Goal: Task Accomplishment & Management: Use online tool/utility

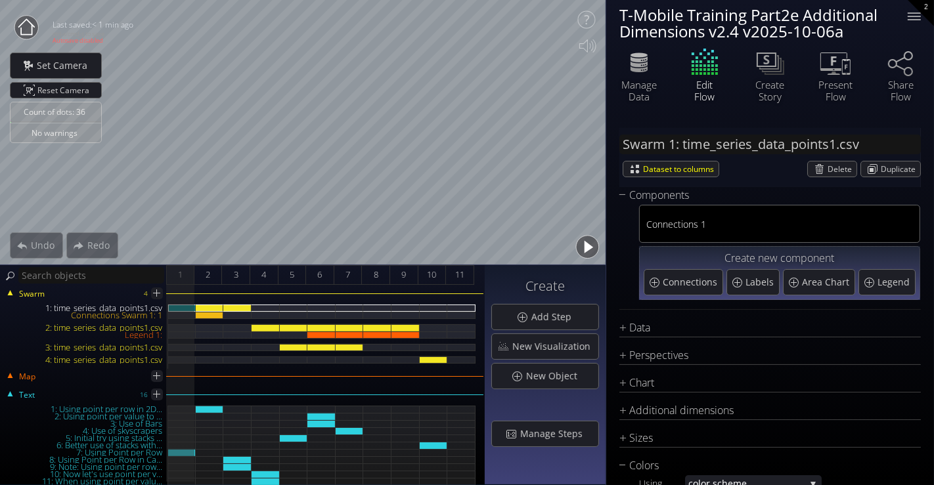
click at [589, 248] on button "button" at bounding box center [588, 248] width 30 height 30
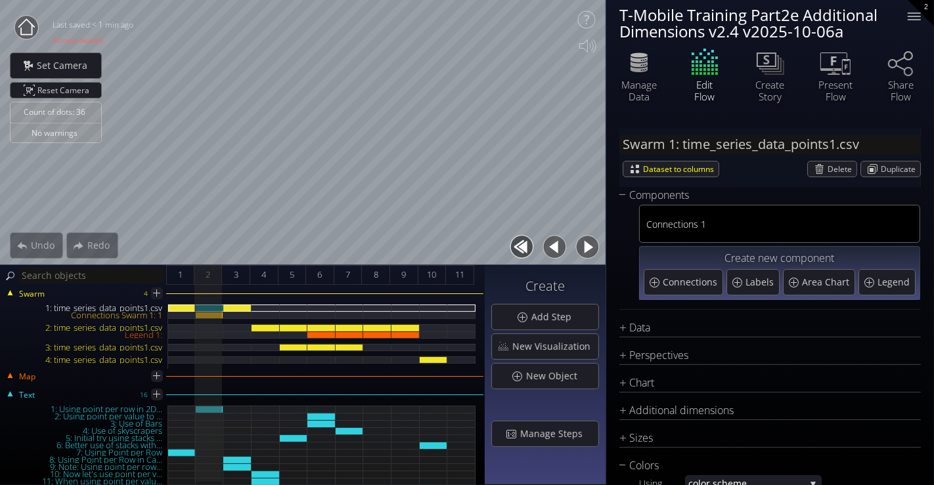
click at [596, 252] on button "button" at bounding box center [588, 248] width 30 height 30
click at [587, 243] on button "button" at bounding box center [588, 248] width 30 height 30
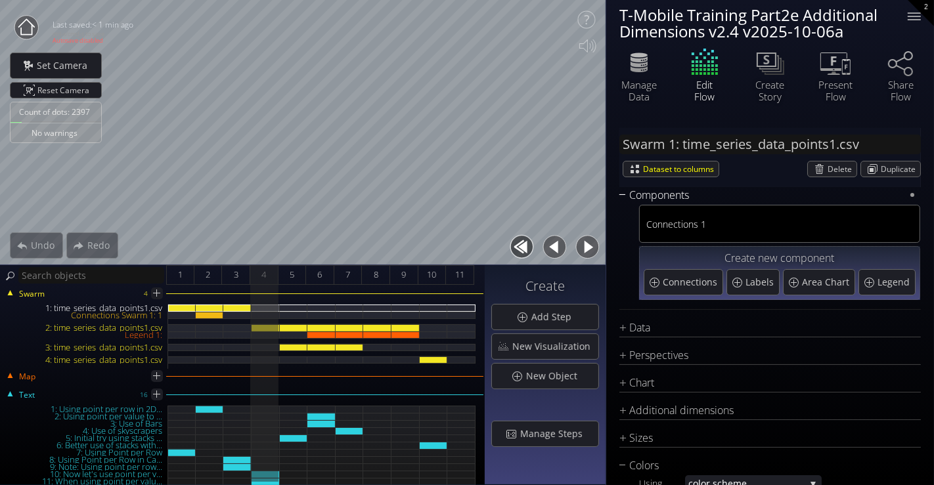
click at [619, 194] on div "Components" at bounding box center [761, 195] width 285 height 16
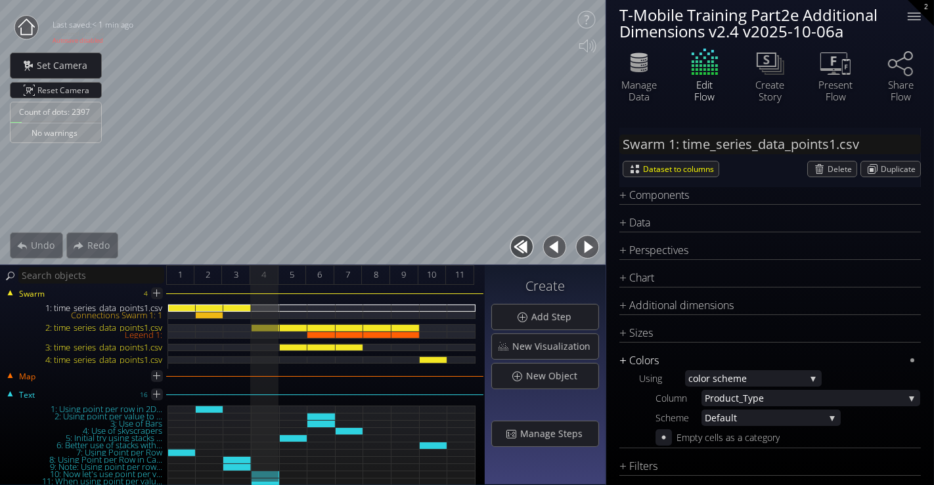
click at [627, 357] on div "Colors" at bounding box center [761, 361] width 285 height 16
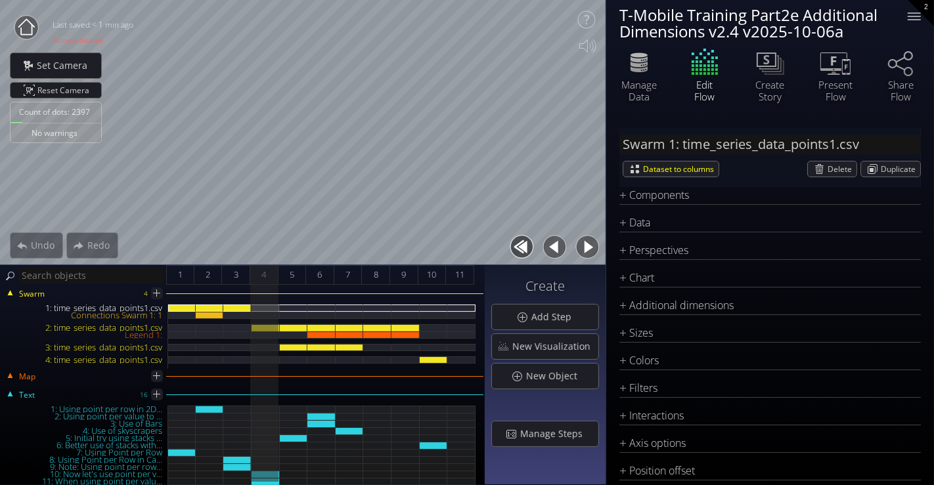
click at [583, 246] on button "button" at bounding box center [588, 248] width 30 height 30
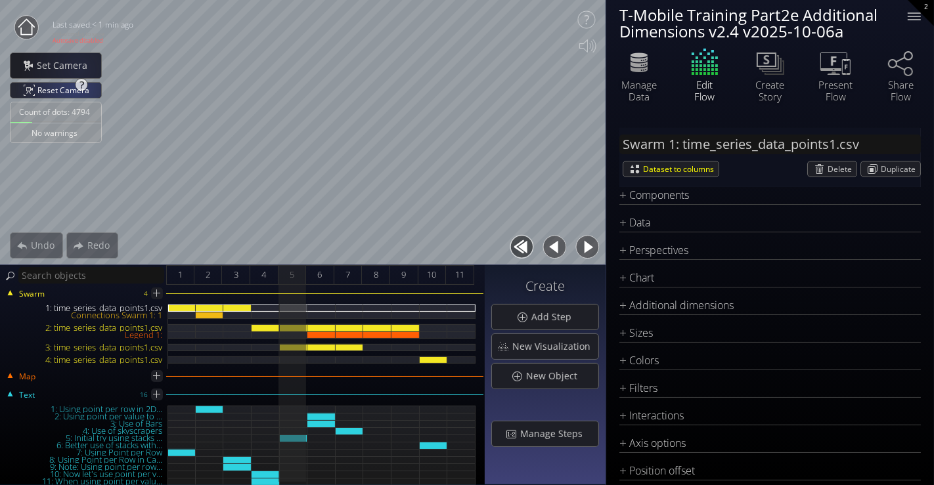
click at [75, 91] on span "Reset Camera" at bounding box center [65, 90] width 56 height 15
click at [688, 298] on div "Additional dimensions" at bounding box center [761, 306] width 285 height 16
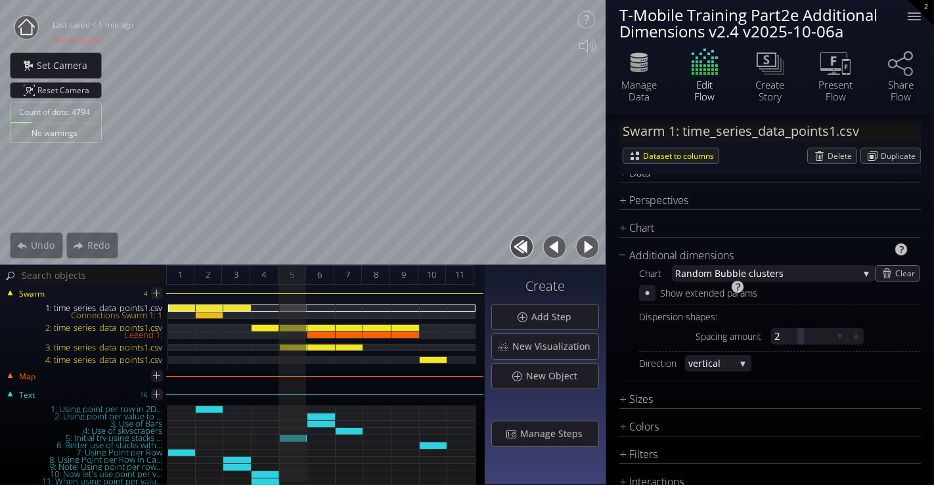
scroll to position [73, 0]
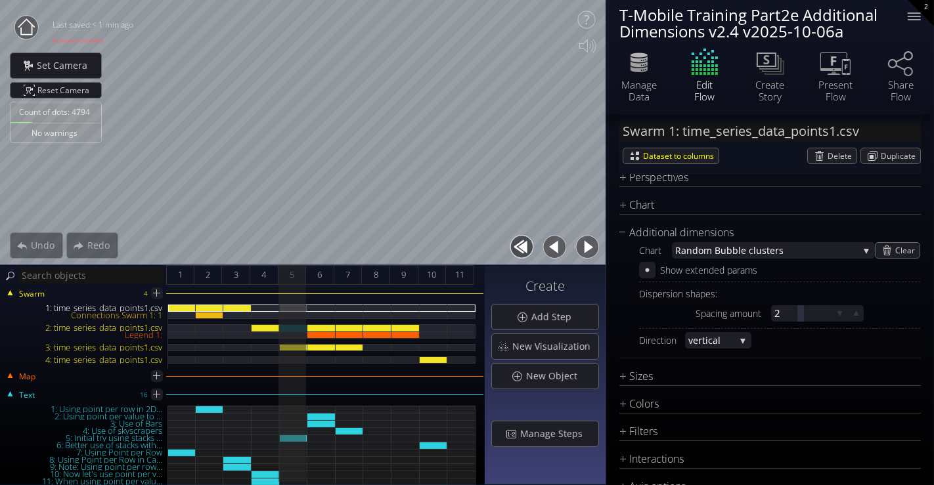
click at [289, 328] on div "2: time_series_data_points1.csv" at bounding box center [294, 328] width 28 height 7
type input "Swarm 2: time_series_data_points1.csv"
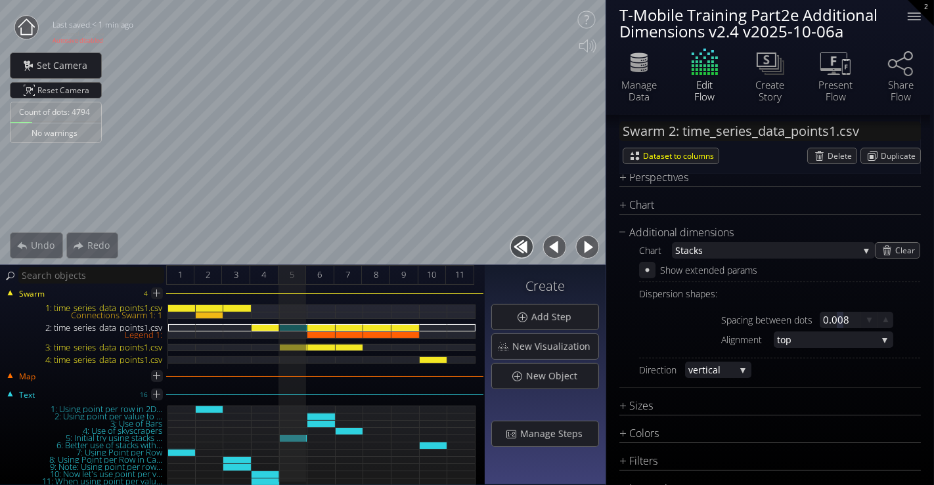
click at [577, 244] on button "button" at bounding box center [588, 248] width 30 height 30
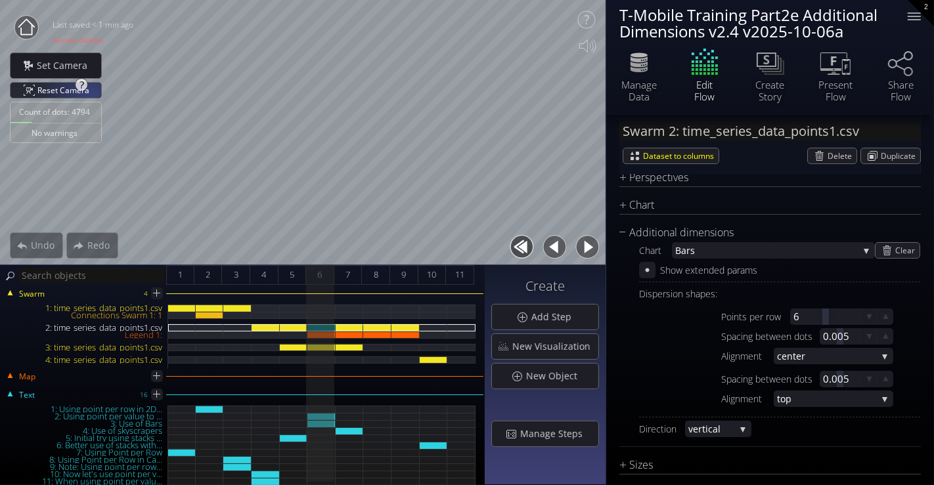
click at [90, 90] on span "Reset Camera" at bounding box center [65, 90] width 56 height 15
click at [654, 275] on div at bounding box center [647, 270] width 15 height 15
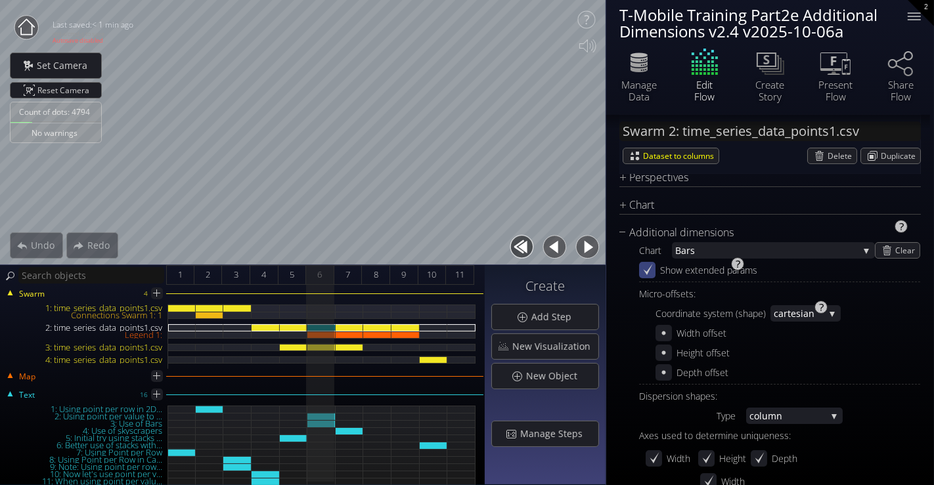
click at [654, 275] on div at bounding box center [647, 270] width 16 height 16
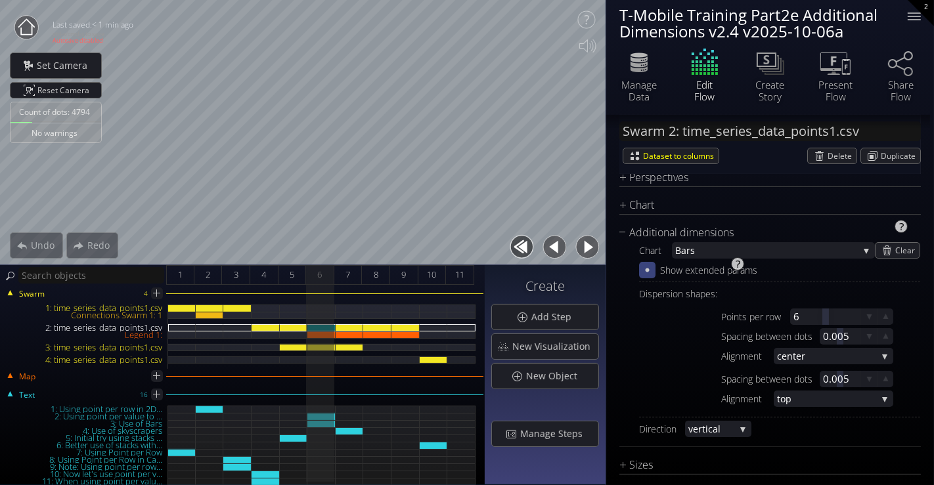
click at [654, 275] on div at bounding box center [647, 270] width 16 height 16
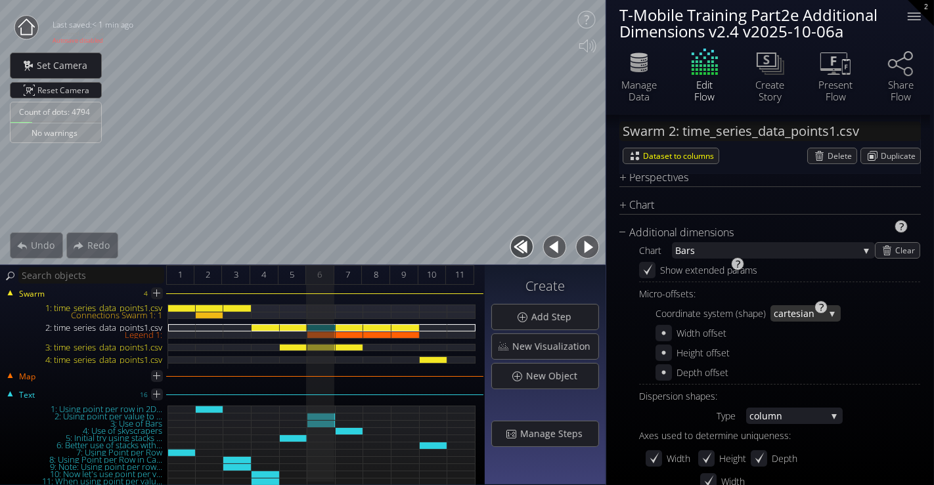
click at [809, 312] on span "n" at bounding box center [817, 313] width 16 height 16
click at [642, 273] on icon at bounding box center [647, 270] width 12 height 12
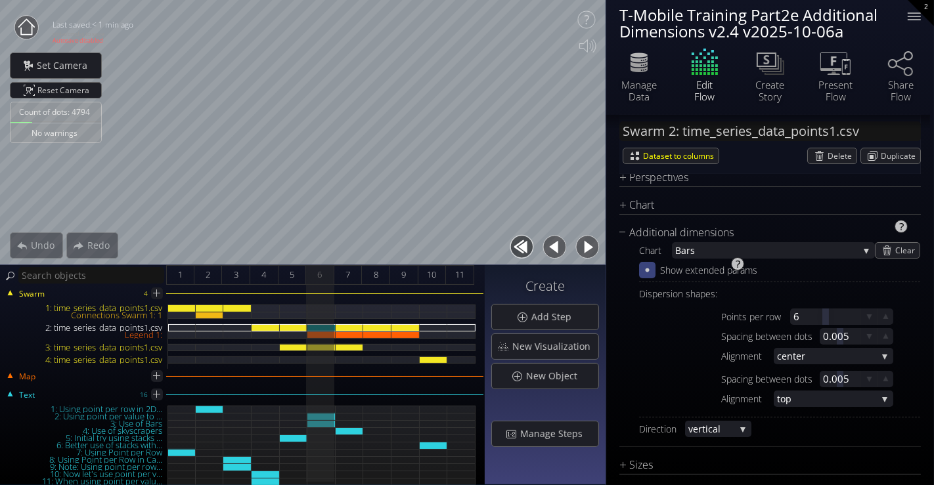
click at [585, 246] on button "button" at bounding box center [588, 248] width 30 height 30
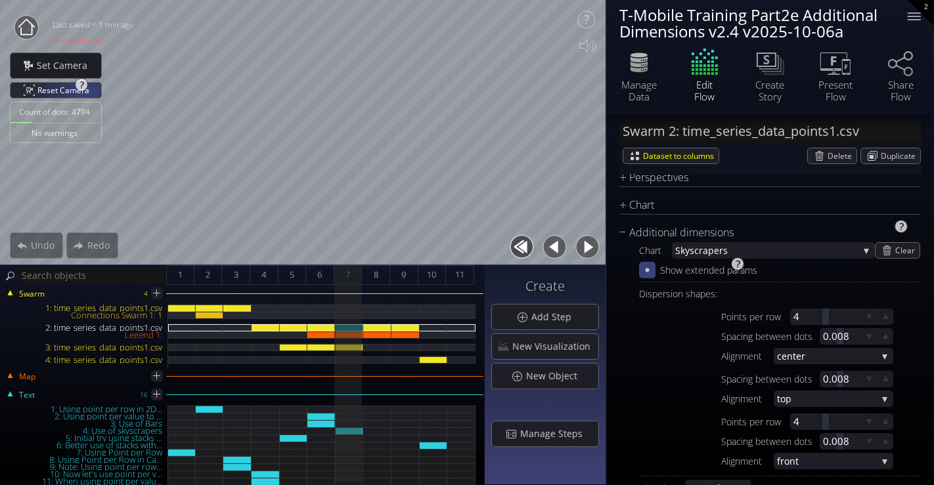
click at [85, 91] on span "Reset Camera" at bounding box center [65, 90] width 56 height 15
click at [586, 246] on button "button" at bounding box center [588, 248] width 30 height 30
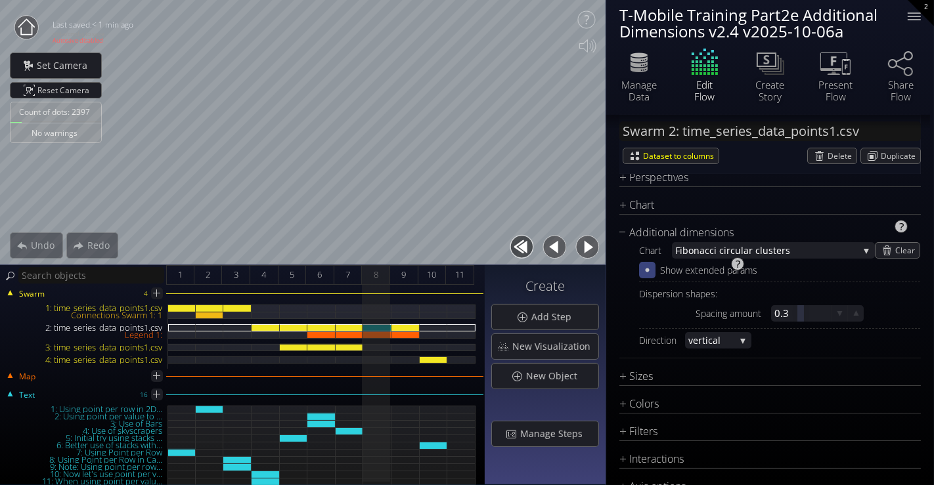
click at [591, 241] on button "button" at bounding box center [588, 248] width 30 height 30
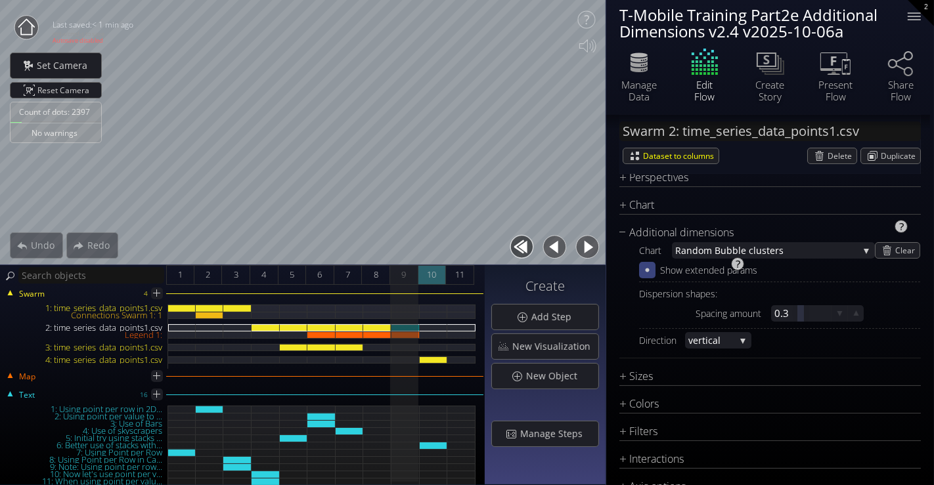
click at [435, 273] on span "10" at bounding box center [431, 275] width 9 height 16
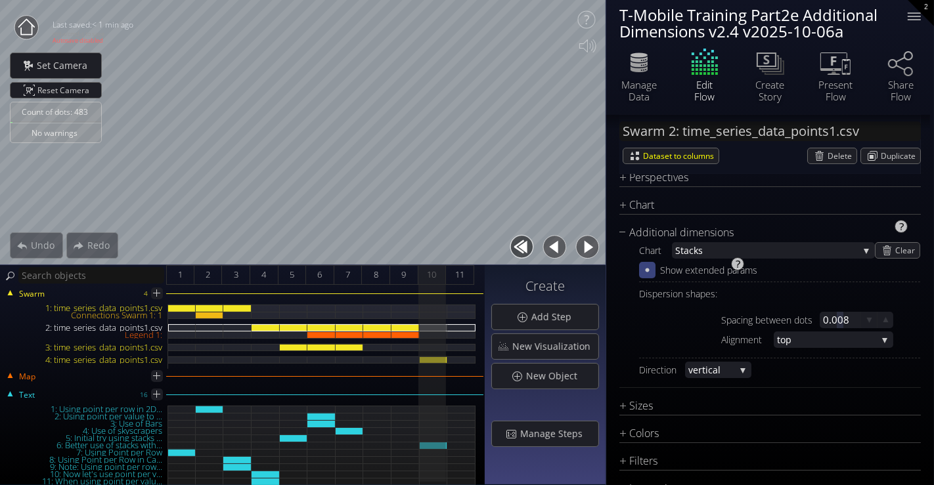
click at [587, 249] on button "button" at bounding box center [588, 248] width 30 height 30
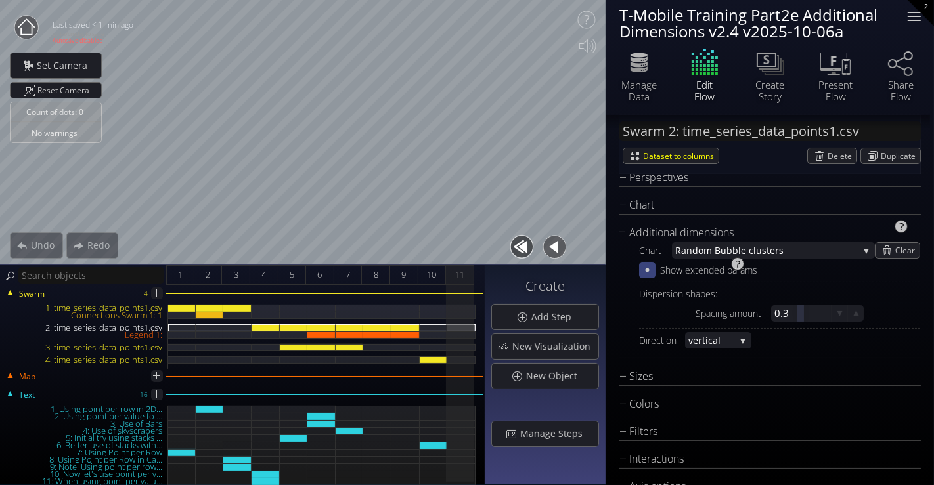
click at [911, 18] on div at bounding box center [914, 16] width 26 height 26
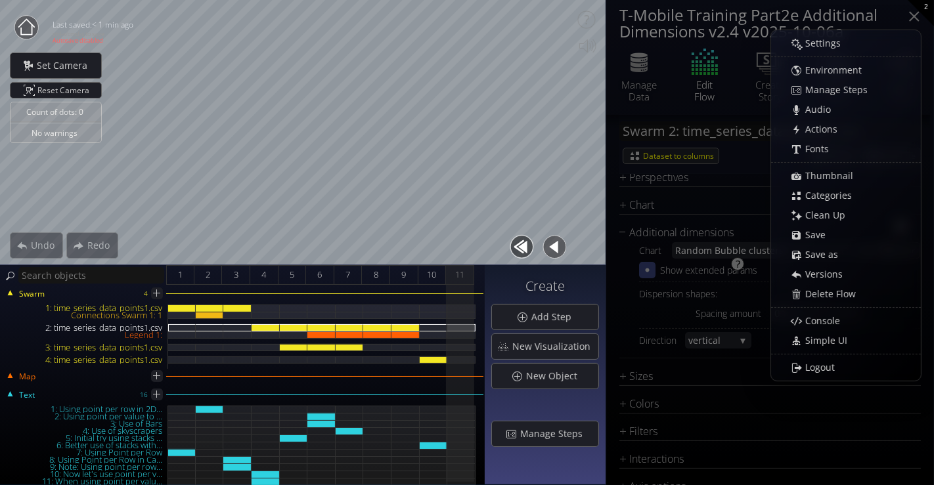
click at [911, 16] on div at bounding box center [914, 16] width 26 height 26
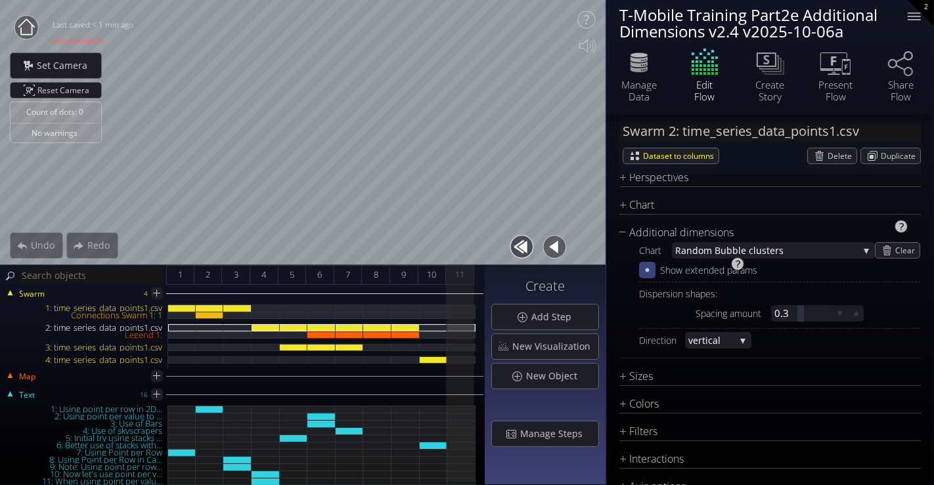
click at [14, 22] on icon at bounding box center [26, 27] width 26 height 26
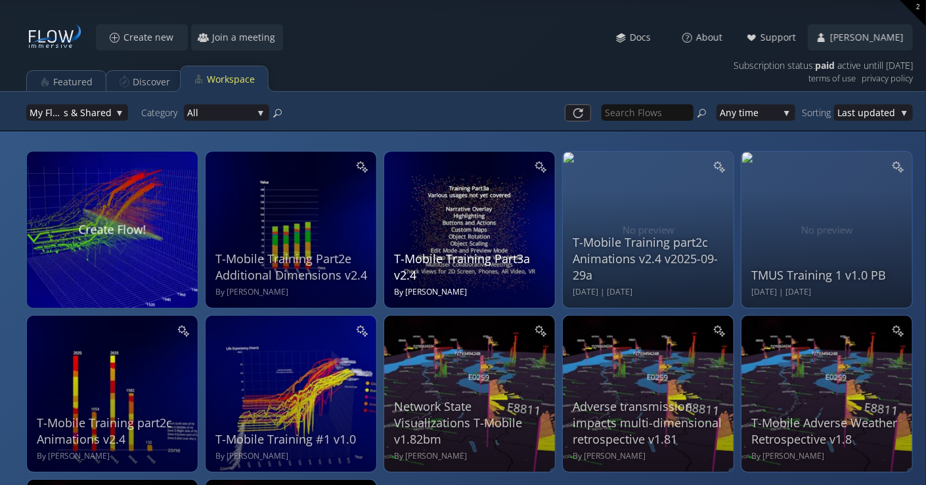
click at [446, 205] on div "T-Mobile Training Part3a v2.4 By Bill Morton" at bounding box center [471, 228] width 154 height 140
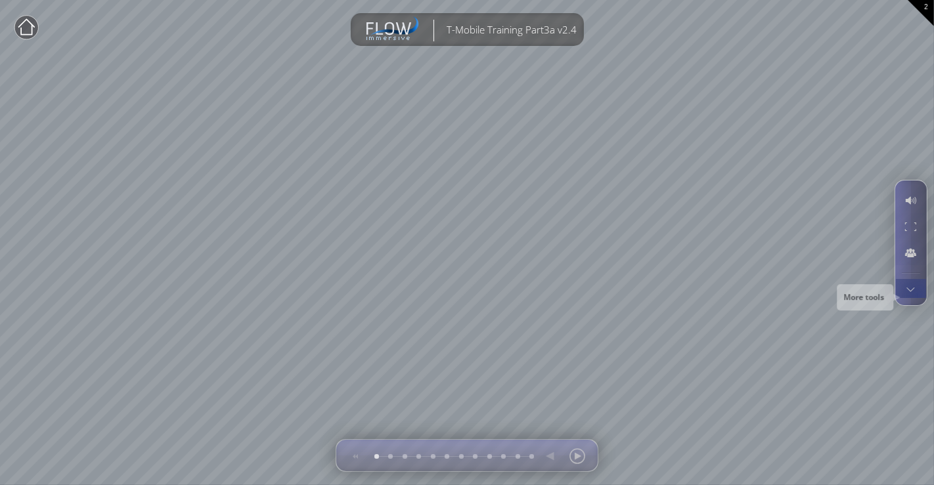
click at [917, 295] on div at bounding box center [911, 289] width 24 height 18
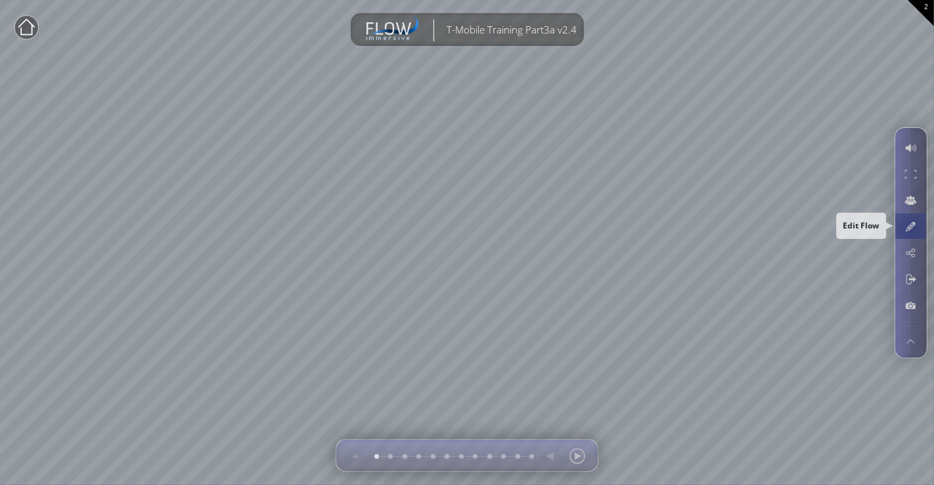
click at [910, 231] on div at bounding box center [911, 226] width 24 height 25
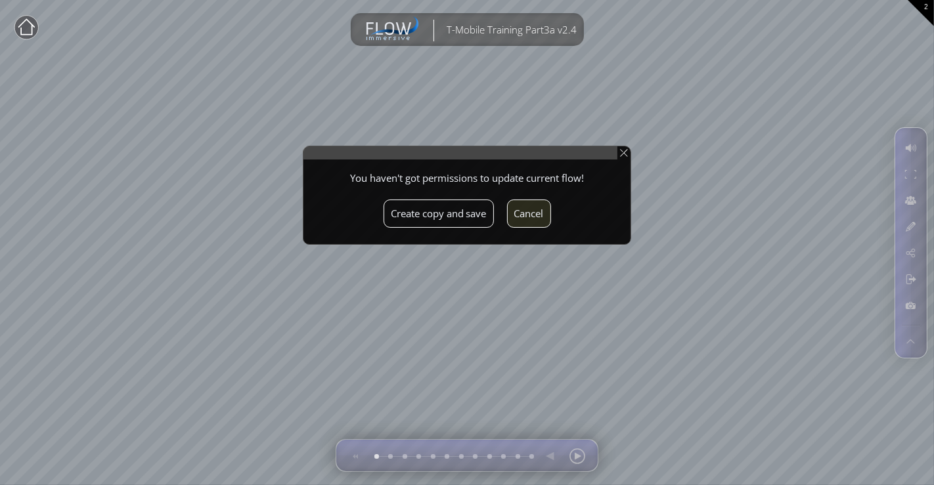
click at [530, 217] on button "Cancel" at bounding box center [529, 214] width 44 height 28
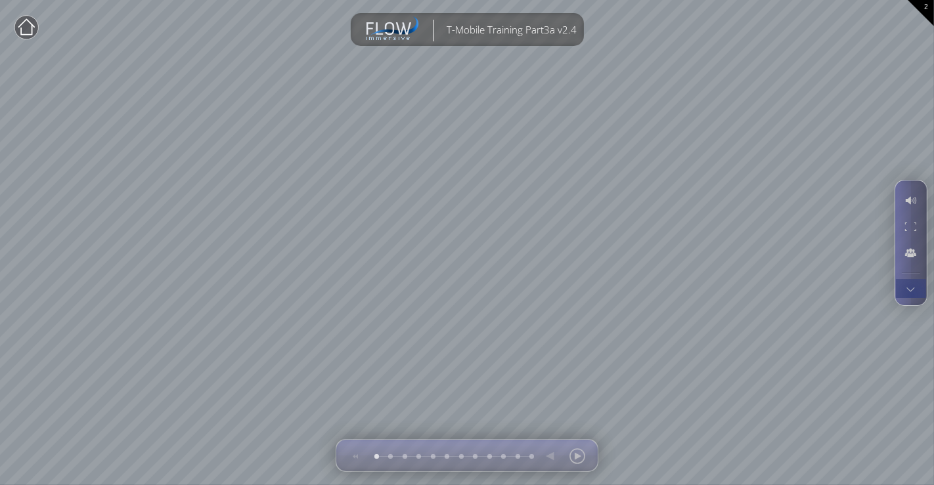
click at [911, 293] on div at bounding box center [911, 289] width 24 height 18
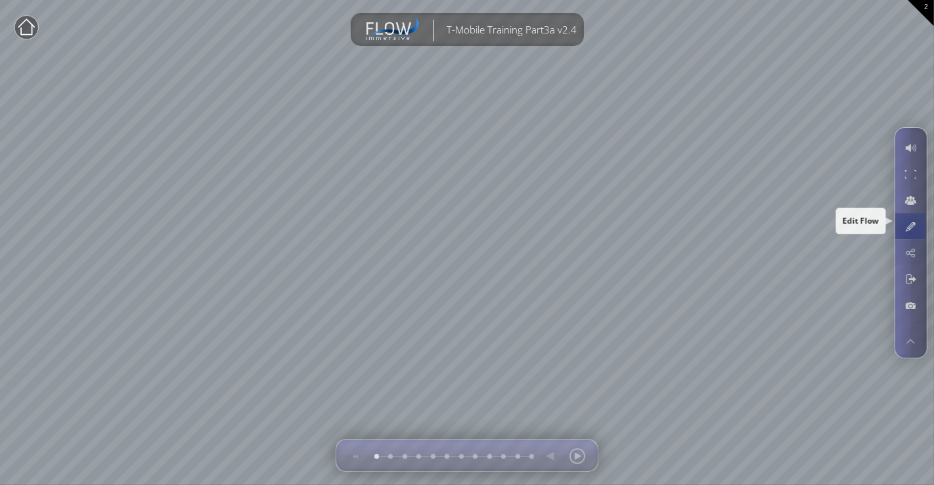
click at [910, 230] on div at bounding box center [911, 226] width 24 height 25
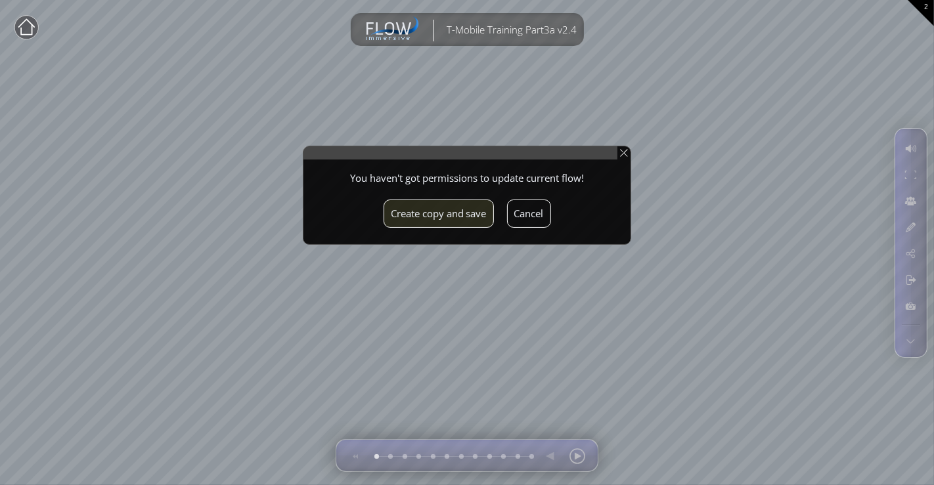
click at [445, 221] on button "Create copy and save" at bounding box center [439, 214] width 110 height 28
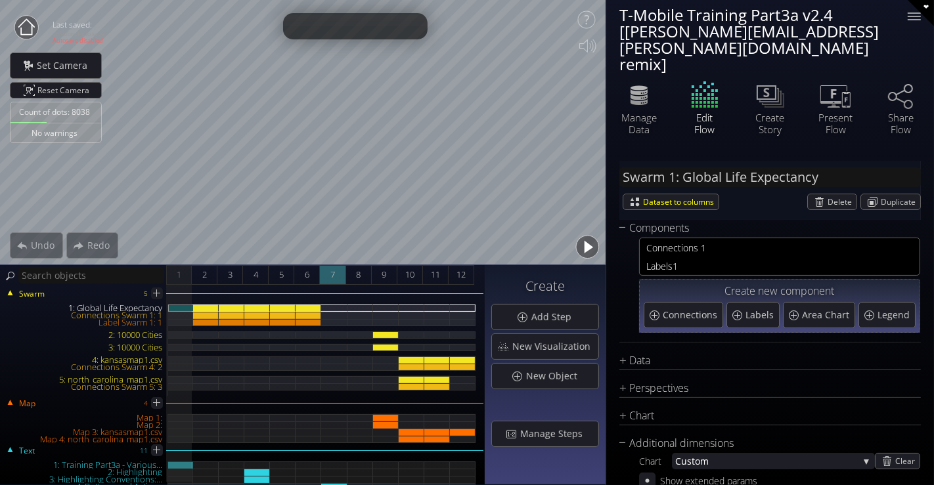
click at [328, 274] on div "7" at bounding box center [333, 275] width 26 height 20
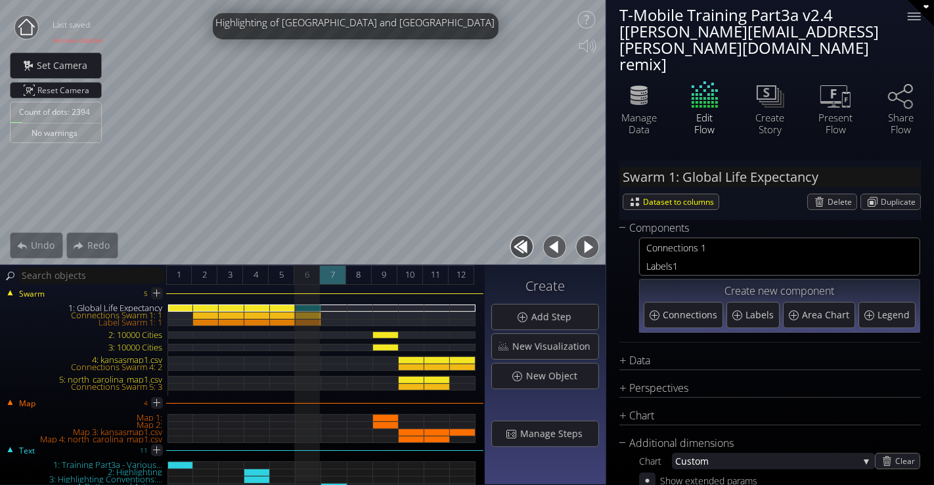
click at [334, 273] on span "7" at bounding box center [332, 275] width 5 height 16
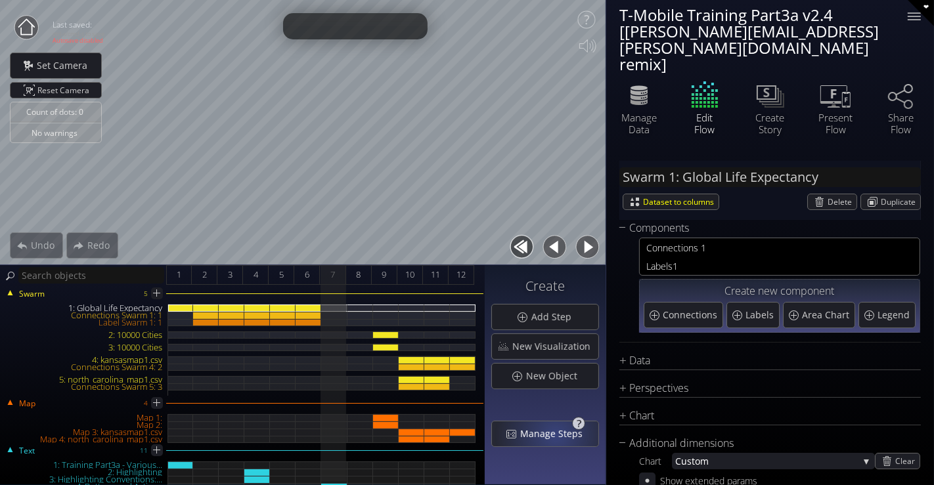
click at [559, 434] on span "Manage Steps" at bounding box center [555, 434] width 71 height 13
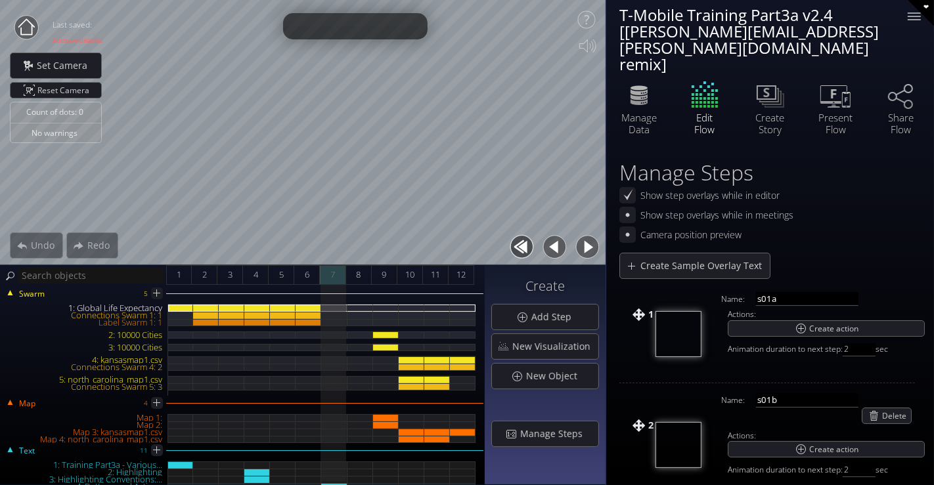
click at [330, 277] on span "7" at bounding box center [332, 275] width 5 height 16
click at [589, 246] on button "button" at bounding box center [588, 248] width 30 height 30
click at [334, 273] on span "7" at bounding box center [332, 275] width 5 height 16
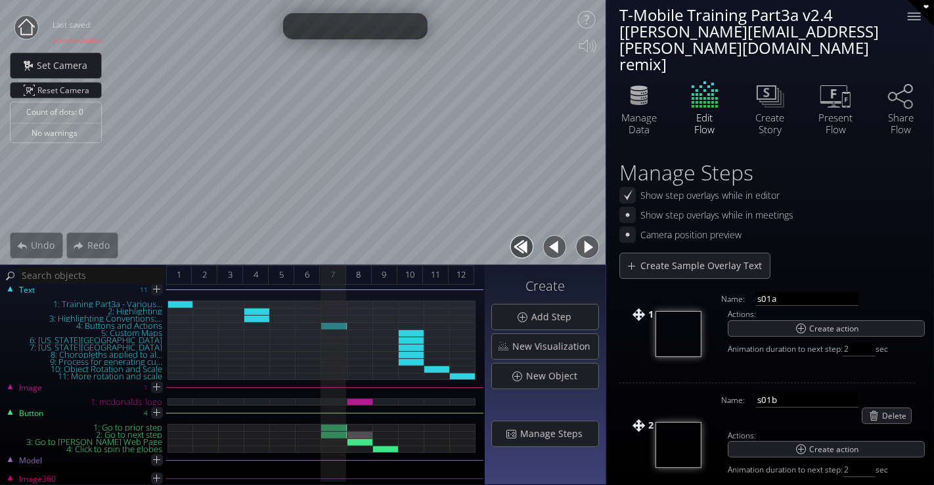
scroll to position [169, 0]
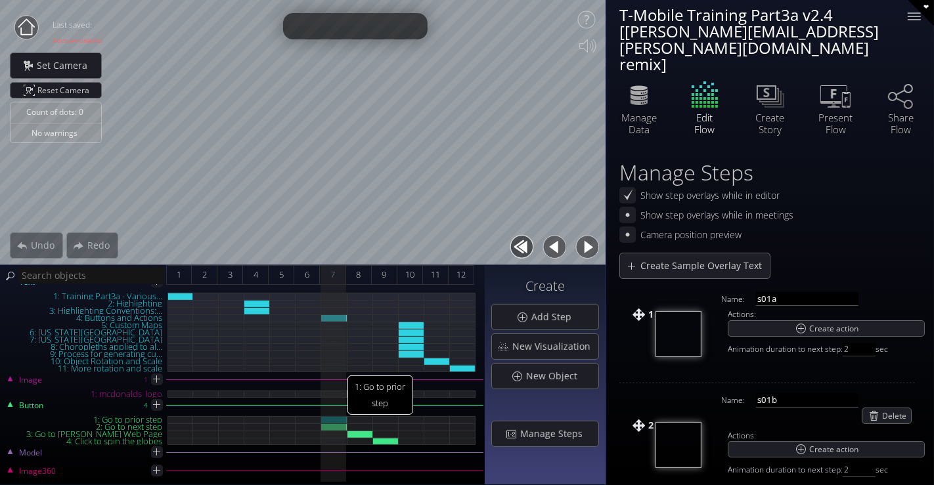
click at [338, 417] on div "1: Go to prior step" at bounding box center [334, 419] width 26 height 7
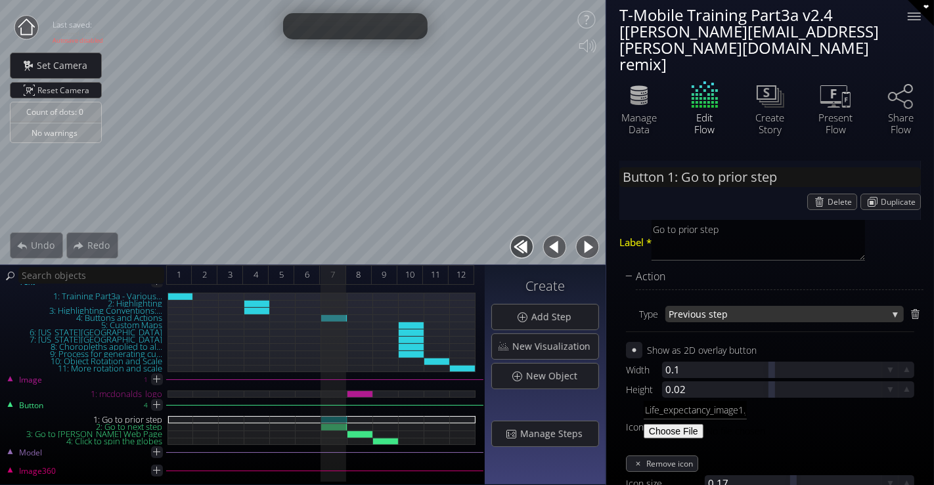
click at [892, 306] on div "Pre vious step" at bounding box center [784, 314] width 238 height 16
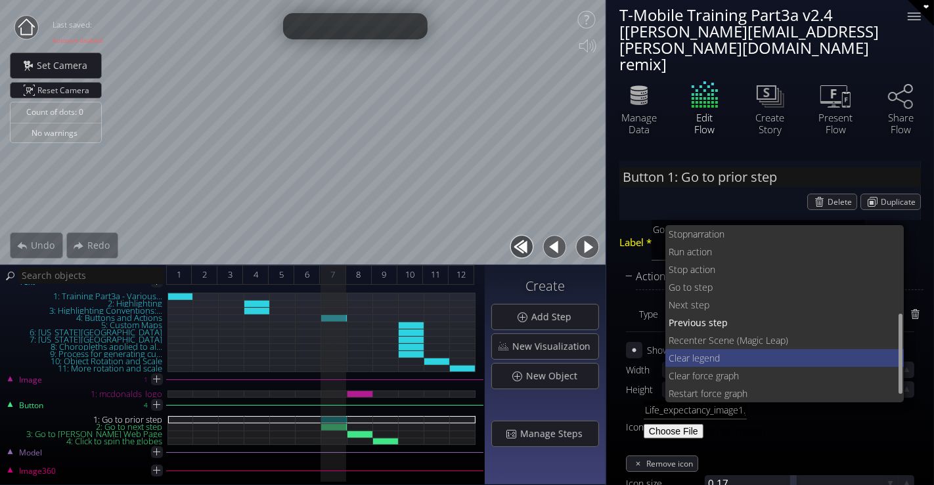
scroll to position [213, 0]
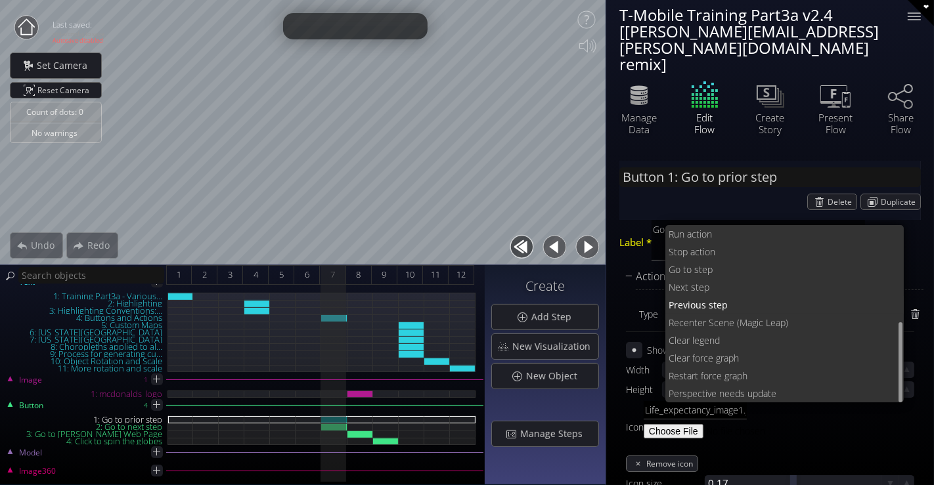
click at [625, 290] on div "Action Type Pre vious step None Delay H ide object S how object Toggle hide/sho…" at bounding box center [770, 412] width 302 height 286
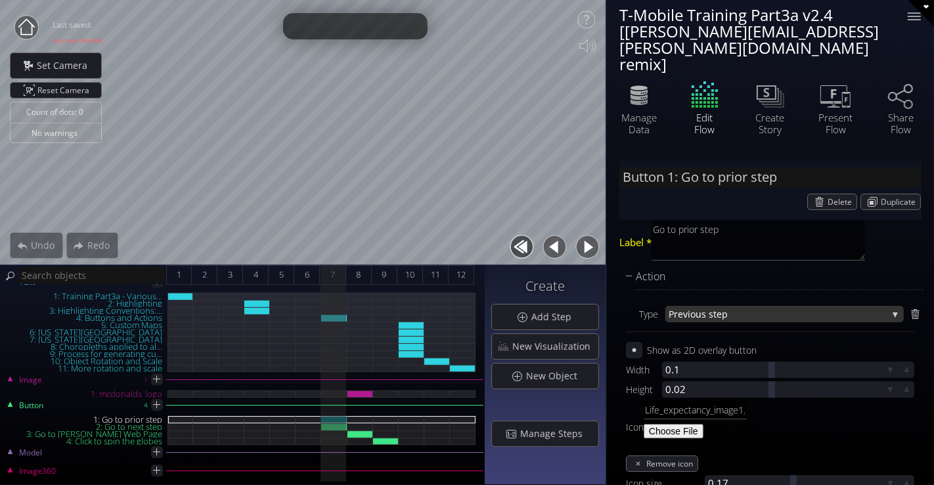
click at [715, 306] on span "vious step" at bounding box center [785, 314] width 204 height 16
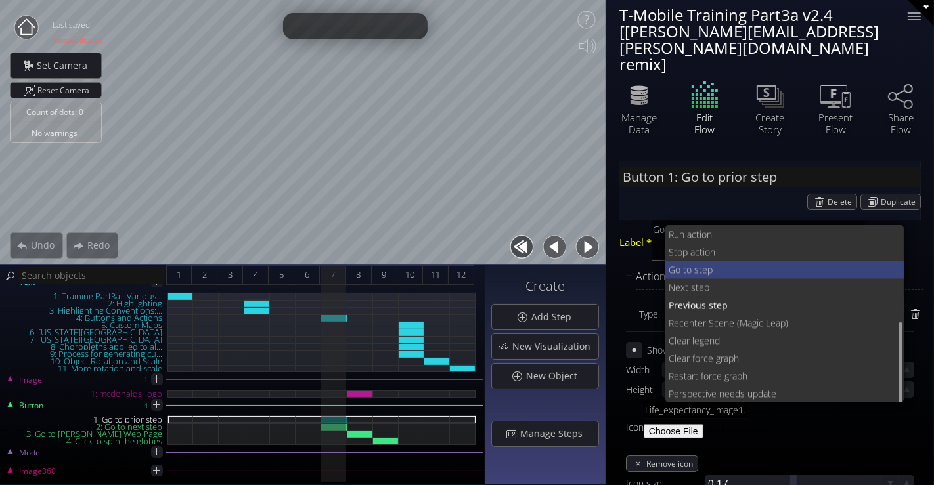
scroll to position [213, 0]
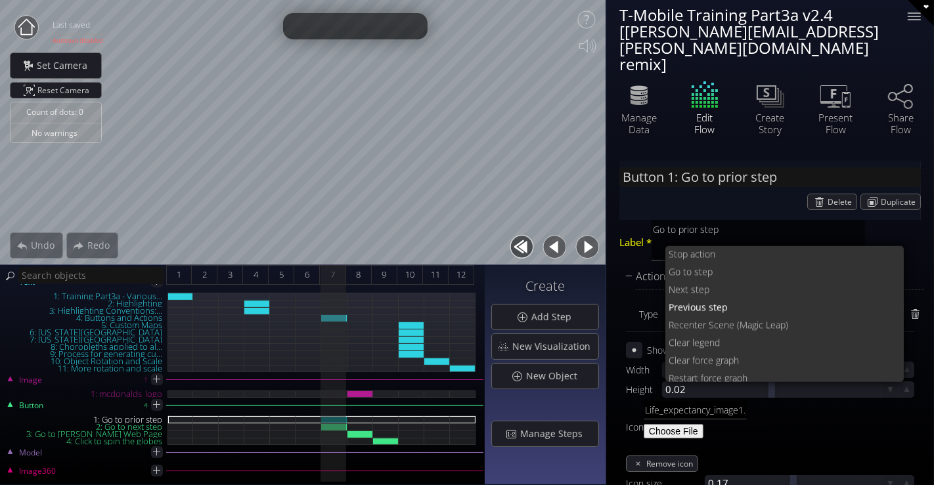
click at [621, 292] on div "Action Type Pre vious step None Delay H ide object S how object Toggle hide/sho…" at bounding box center [770, 412] width 302 height 286
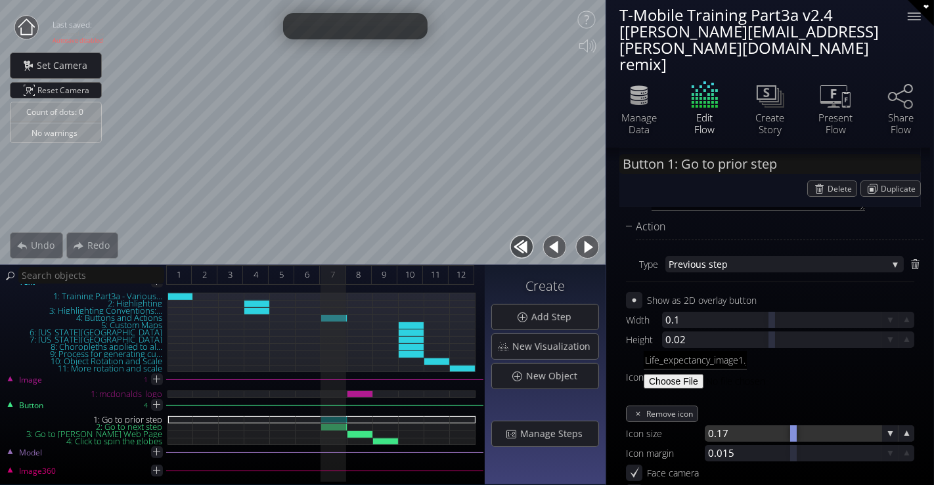
scroll to position [73, 0]
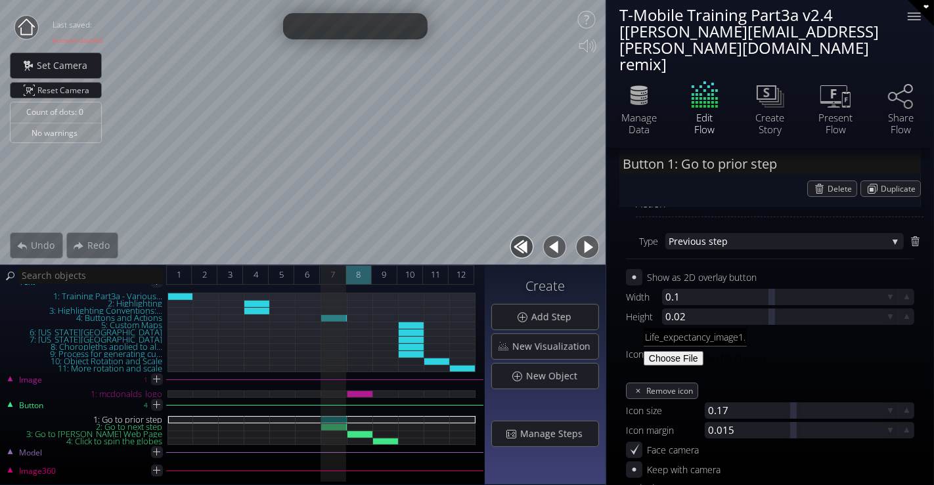
click at [355, 277] on div "8" at bounding box center [359, 275] width 26 height 20
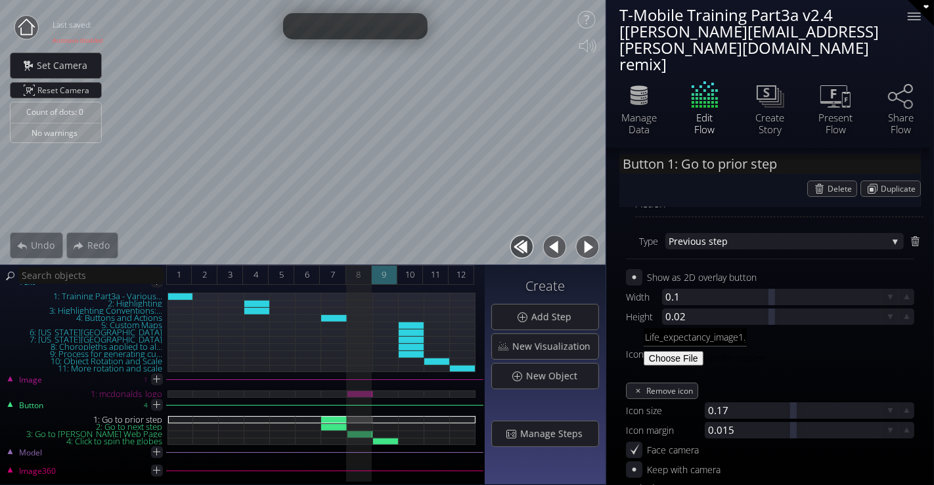
click at [388, 272] on div "9" at bounding box center [385, 275] width 26 height 20
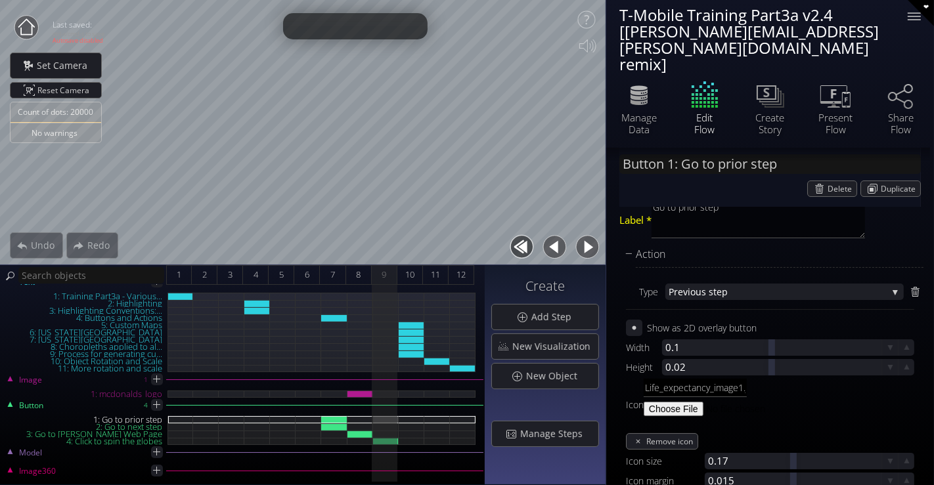
scroll to position [0, 0]
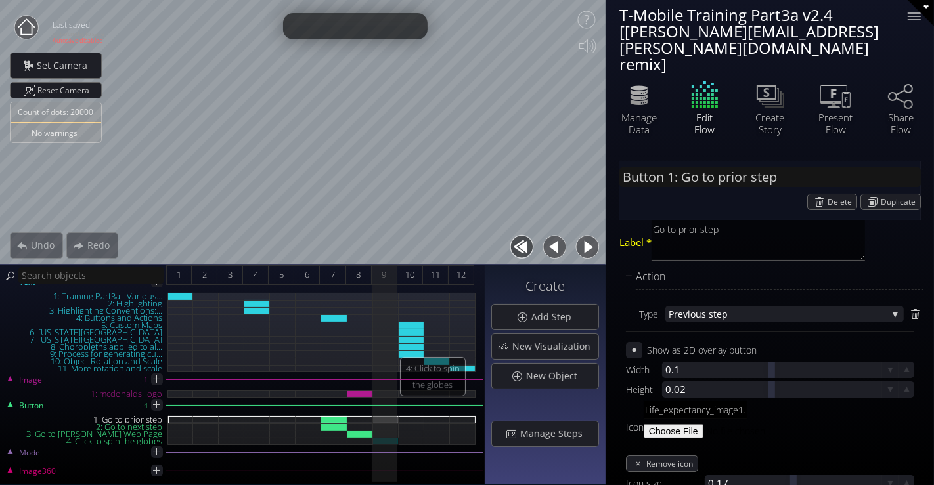
click at [390, 442] on div "4: Click to spin the globes" at bounding box center [386, 441] width 26 height 7
type input "Button 4: Click to spin the globes"
type textarea "Click to spin the globes"
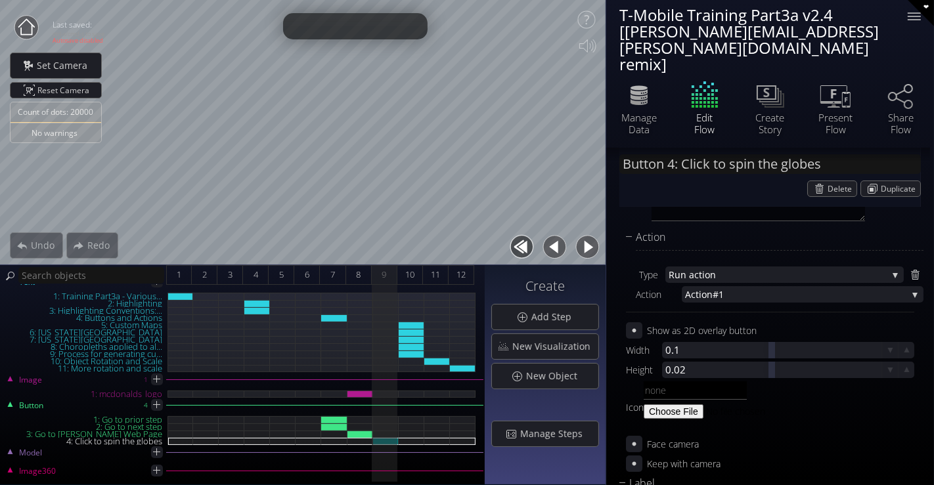
scroll to position [73, 0]
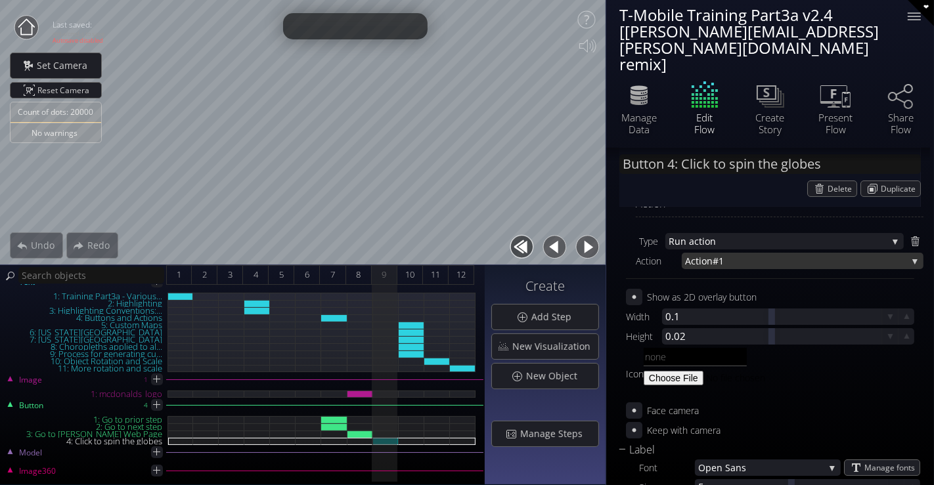
click at [906, 253] on div "Action #1" at bounding box center [803, 261] width 242 height 16
click at [912, 253] on div "Action #1" at bounding box center [803, 261] width 242 height 16
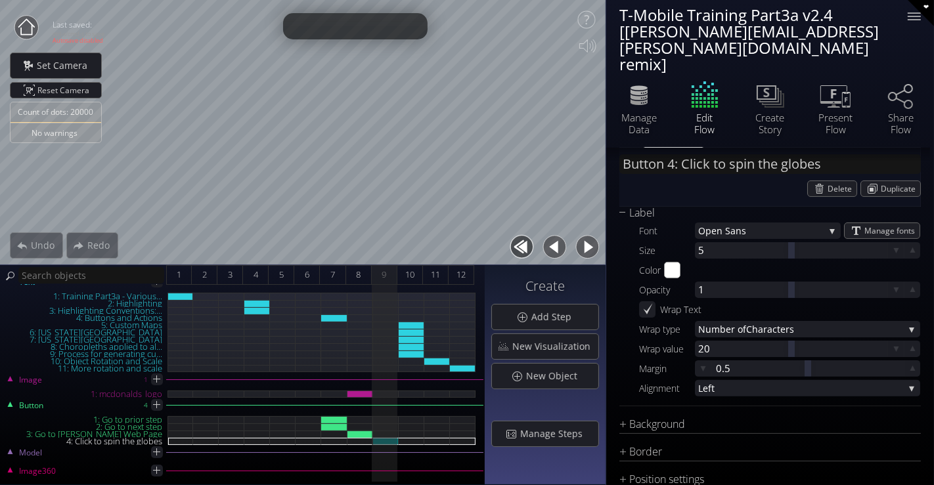
scroll to position [320, 0]
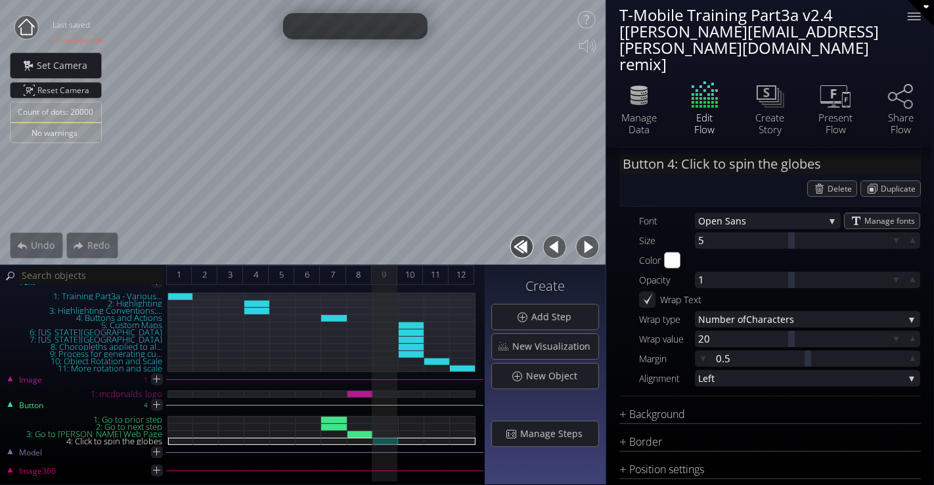
click at [562, 242] on button "button" at bounding box center [555, 248] width 30 height 30
click at [583, 246] on button "button" at bounding box center [588, 248] width 30 height 30
click at [72, 93] on span "Reset Camera" at bounding box center [65, 90] width 56 height 15
click at [556, 255] on button "button" at bounding box center [555, 248] width 30 height 30
click at [589, 249] on button "button" at bounding box center [588, 248] width 30 height 30
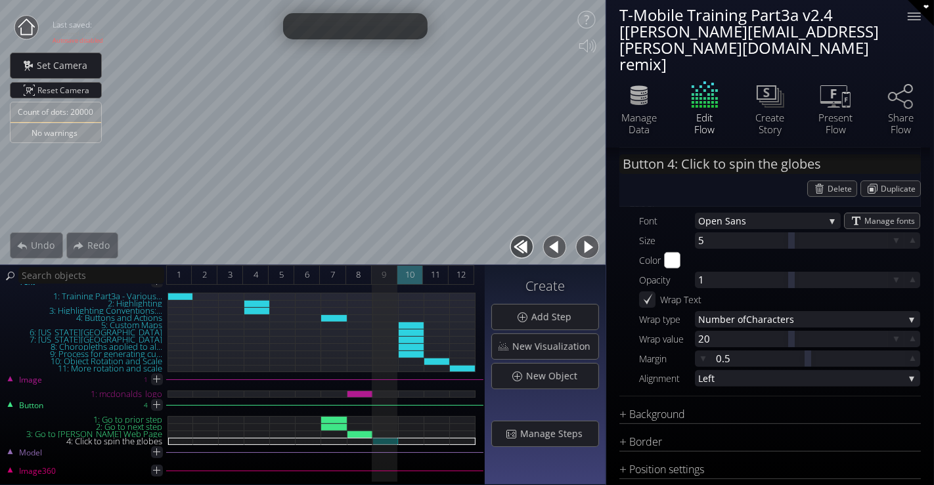
click at [416, 270] on div "10" at bounding box center [410, 275] width 26 height 20
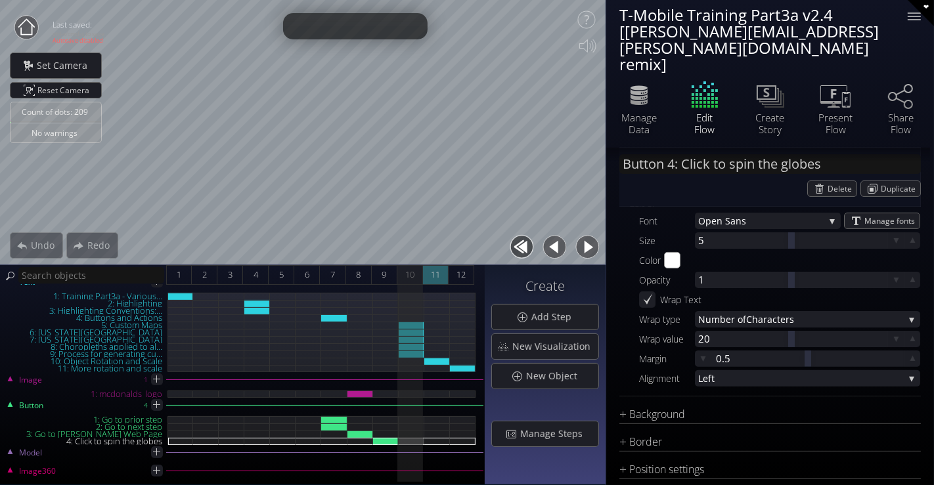
click at [434, 269] on span "11" at bounding box center [435, 275] width 9 height 16
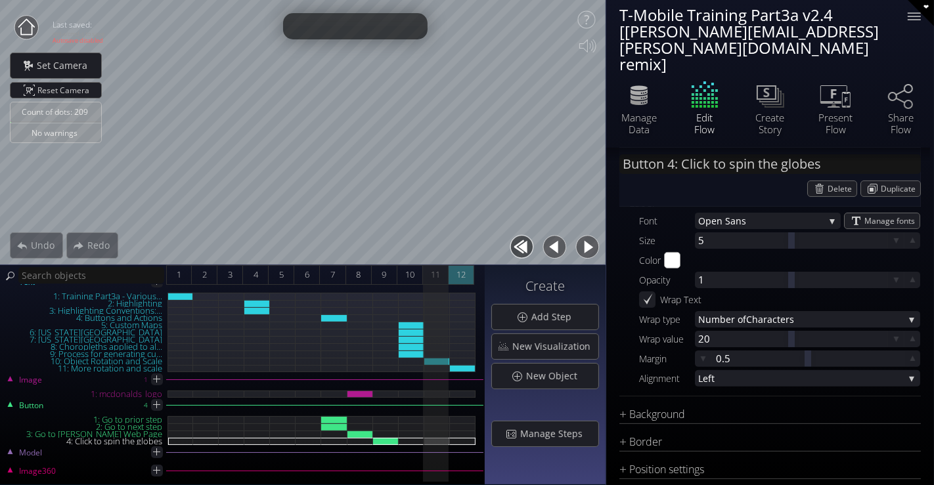
click at [461, 270] on span "12" at bounding box center [461, 275] width 9 height 16
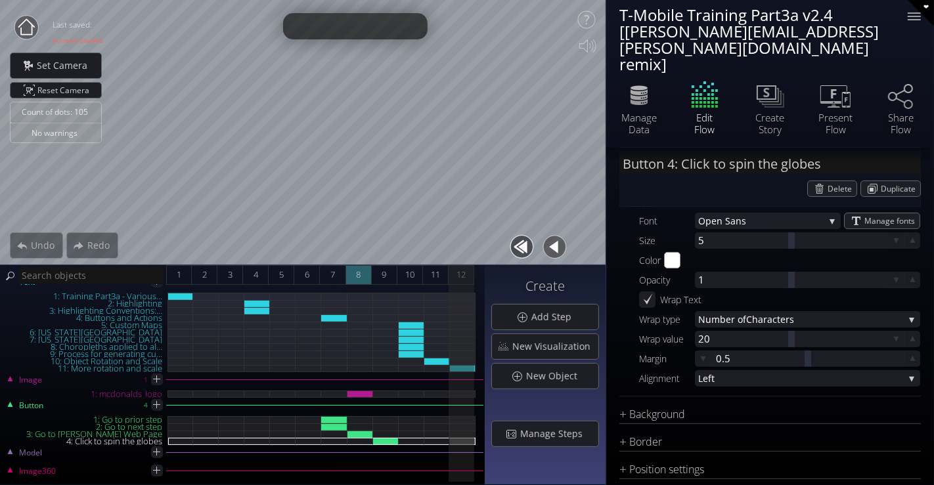
click at [355, 277] on div "8" at bounding box center [359, 275] width 26 height 20
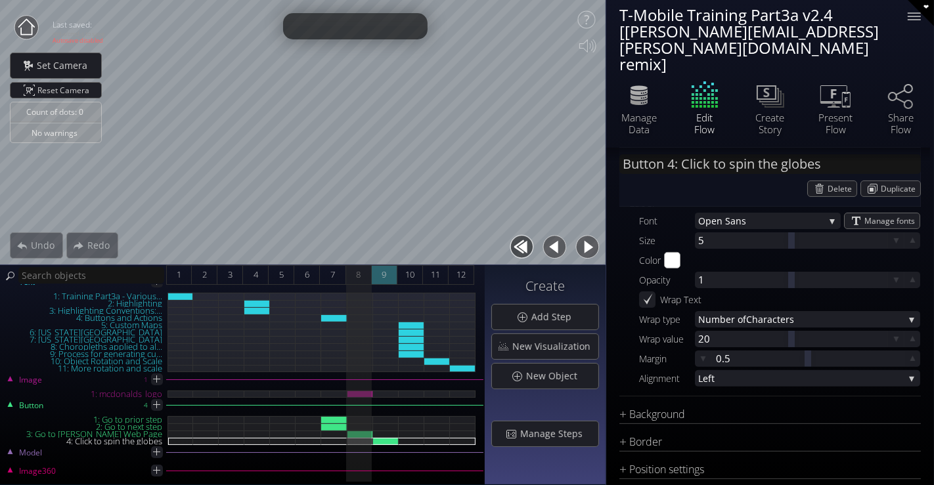
click at [384, 276] on span "9" at bounding box center [384, 275] width 5 height 16
click at [415, 278] on div "10" at bounding box center [410, 275] width 26 height 20
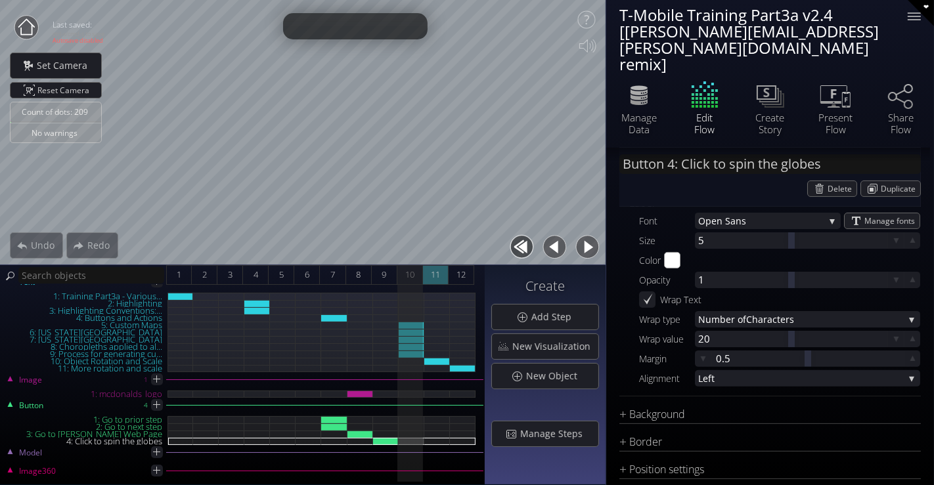
click at [436, 275] on span "11" at bounding box center [435, 275] width 9 height 16
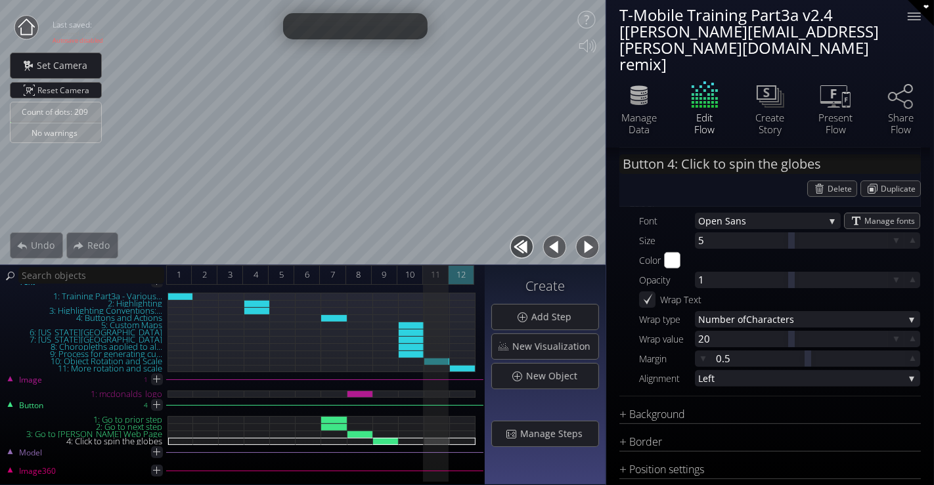
click at [463, 275] on span "12" at bounding box center [461, 275] width 9 height 16
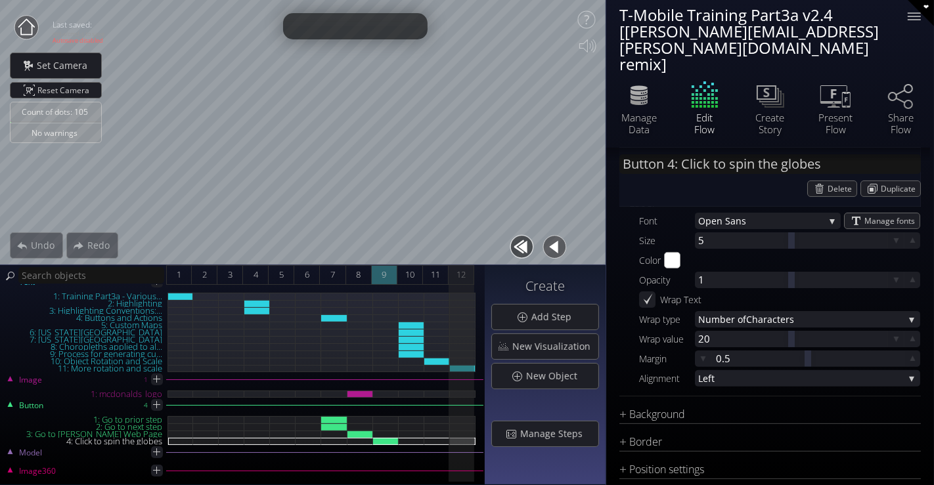
click at [381, 280] on div "9" at bounding box center [385, 275] width 26 height 20
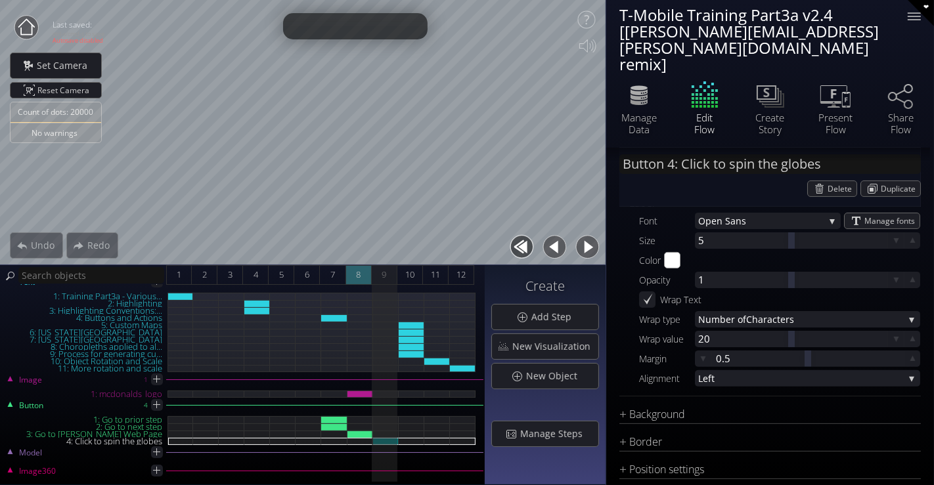
click at [352, 275] on div "8" at bounding box center [359, 275] width 26 height 20
click at [330, 275] on span "7" at bounding box center [332, 275] width 5 height 16
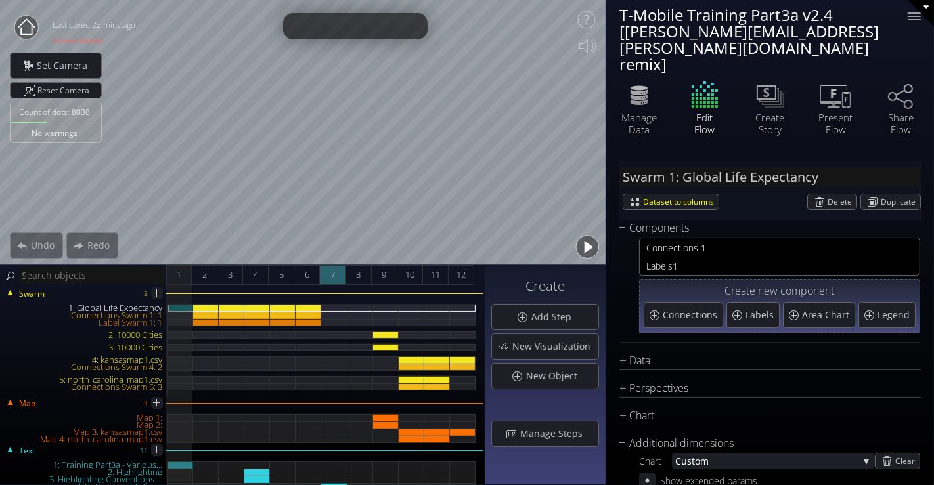
click at [341, 268] on div "7" at bounding box center [333, 275] width 26 height 20
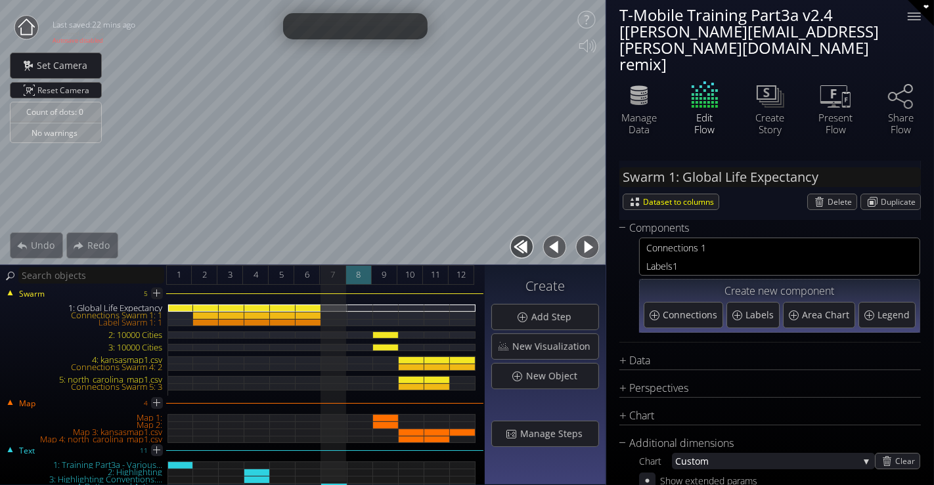
click at [358, 273] on span "8" at bounding box center [358, 275] width 5 height 16
